Goal: Find specific page/section: Find specific page/section

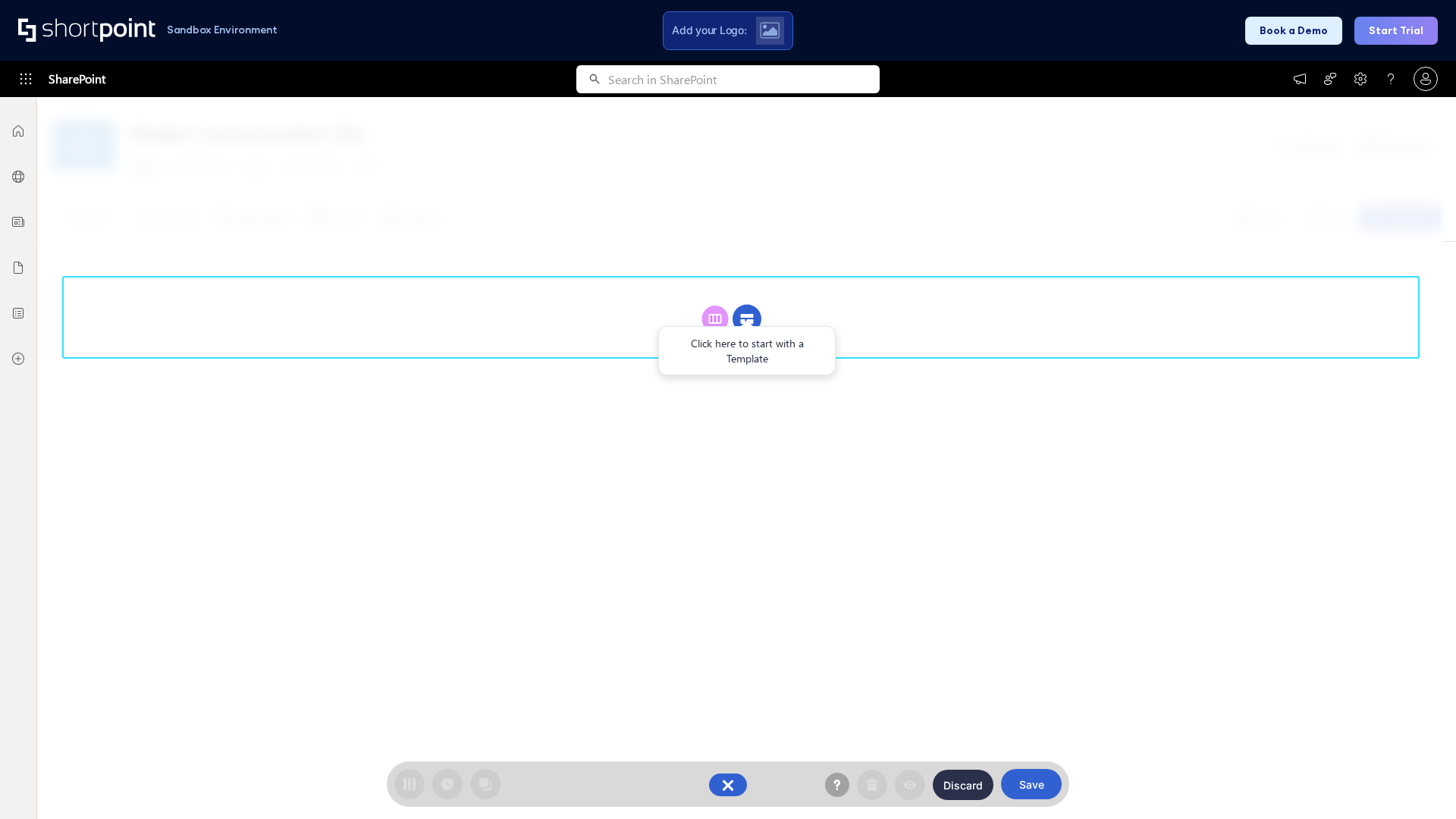
click at [747, 319] on circle at bounding box center [747, 319] width 28 height 28
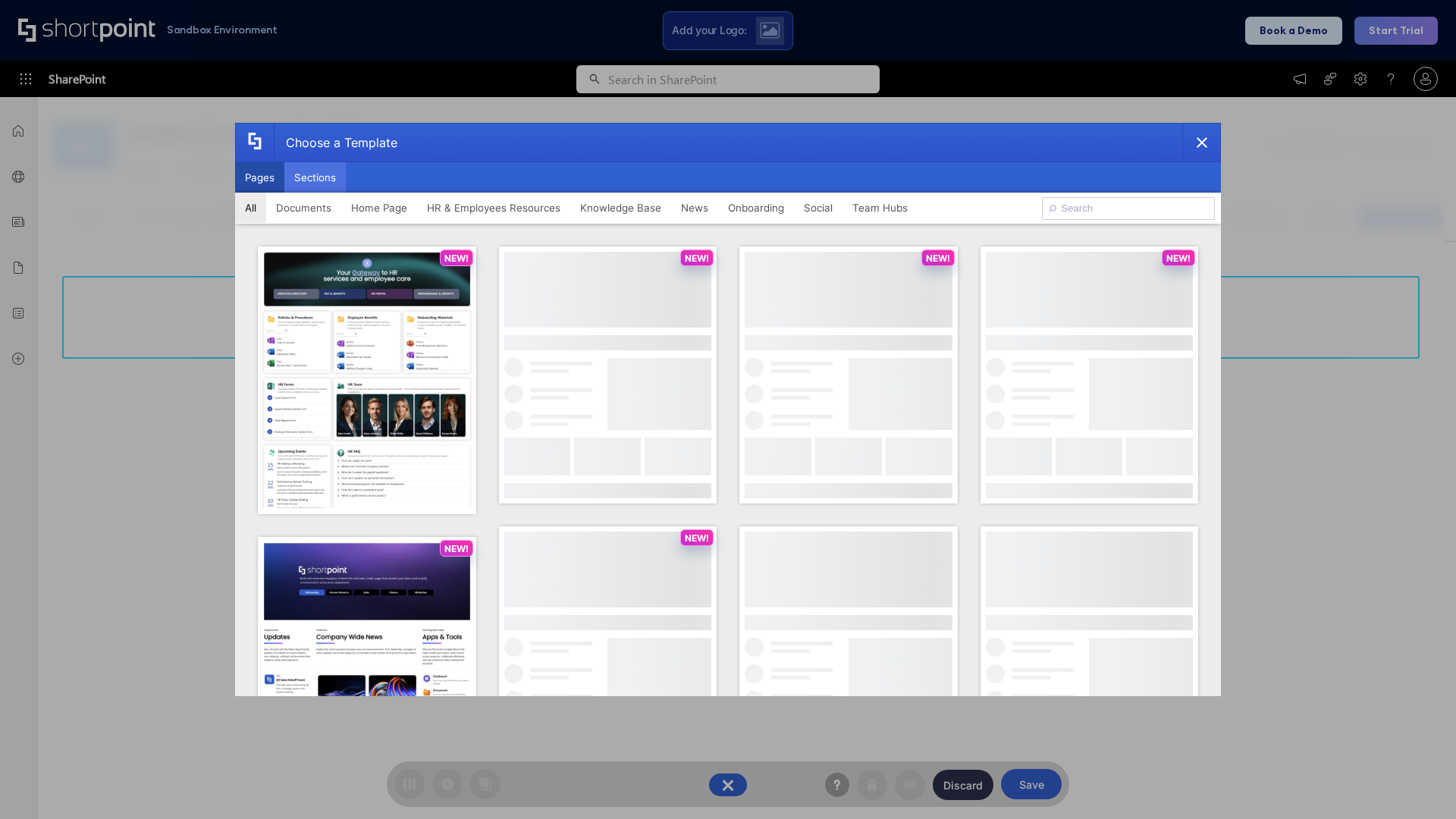
click at [315, 177] on button "Sections" at bounding box center [316, 177] width 62 height 30
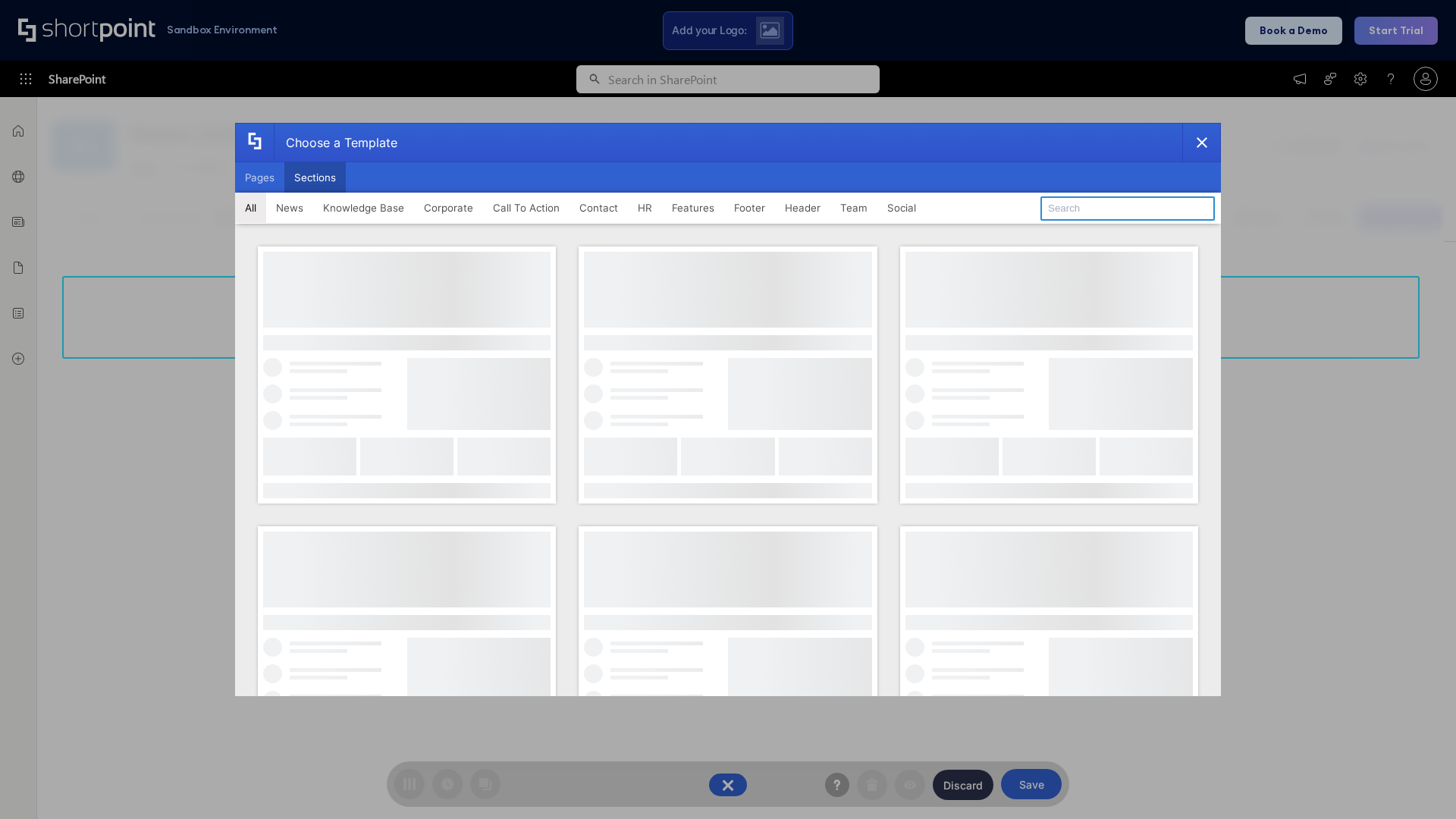
type input "Knowledge Base 4"
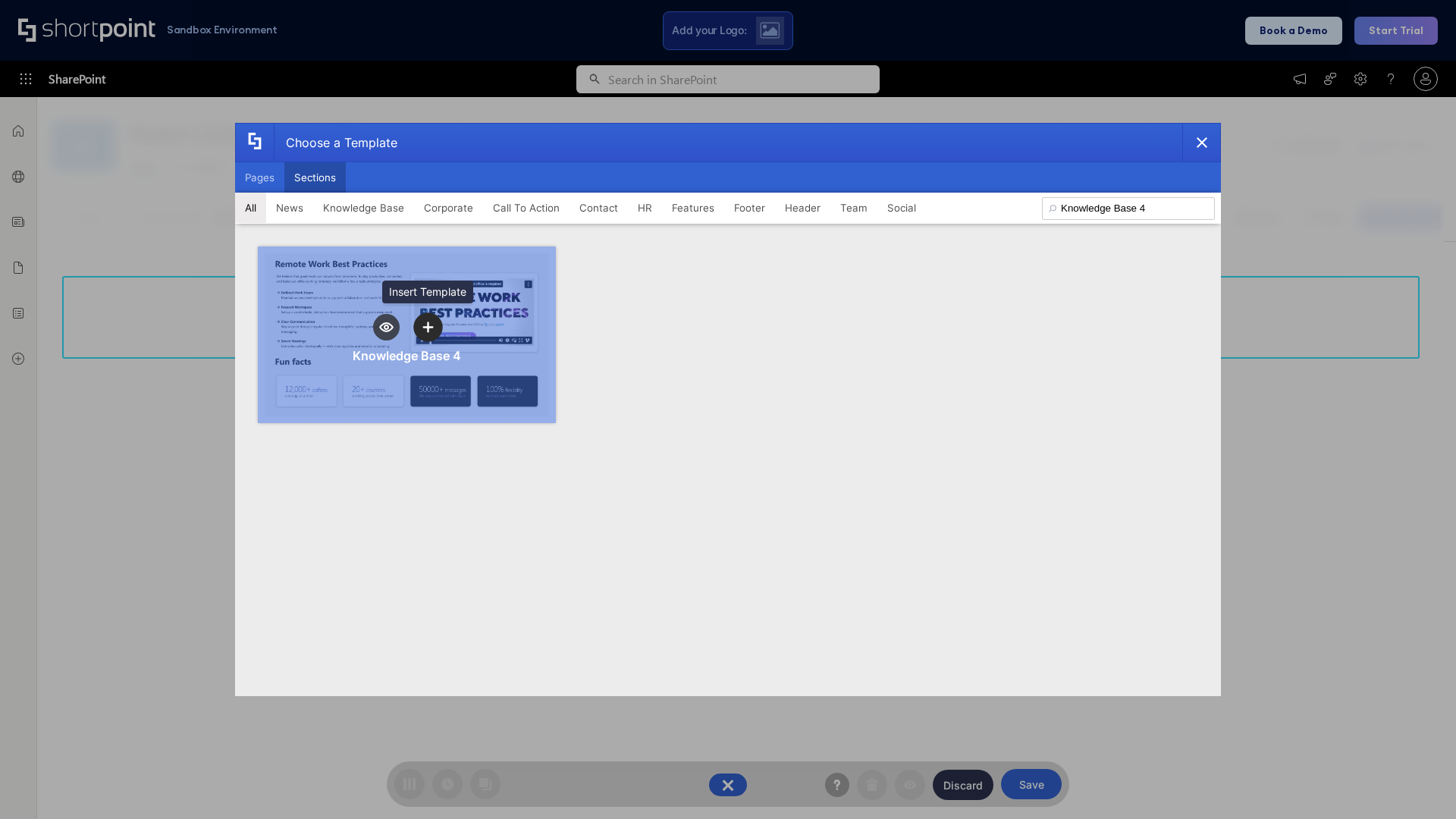
click at [428, 326] on icon "template selector" at bounding box center [427, 326] width 10 height 10
